Goal: Find specific page/section: Find specific page/section

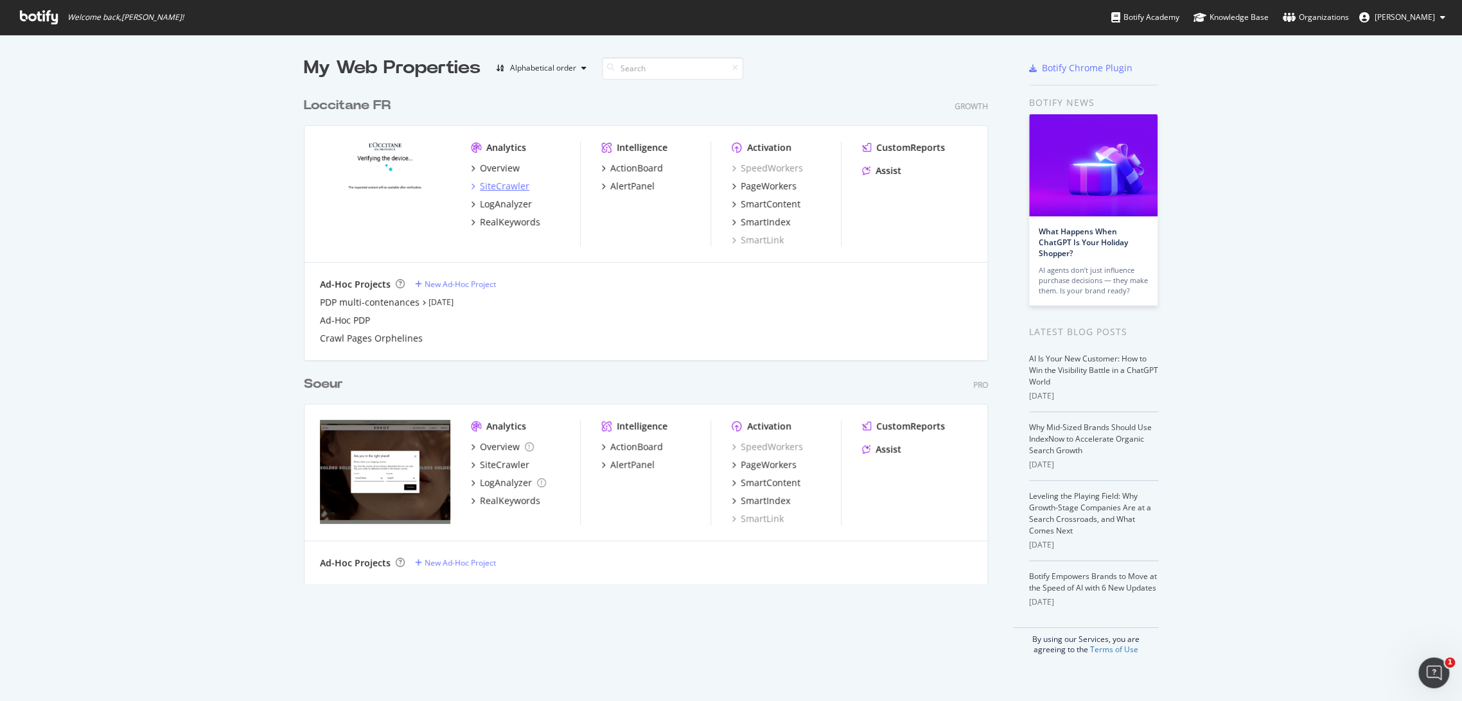
click at [498, 188] on div "SiteCrawler" at bounding box center [504, 186] width 49 height 13
